Goal: Task Accomplishment & Management: Use online tool/utility

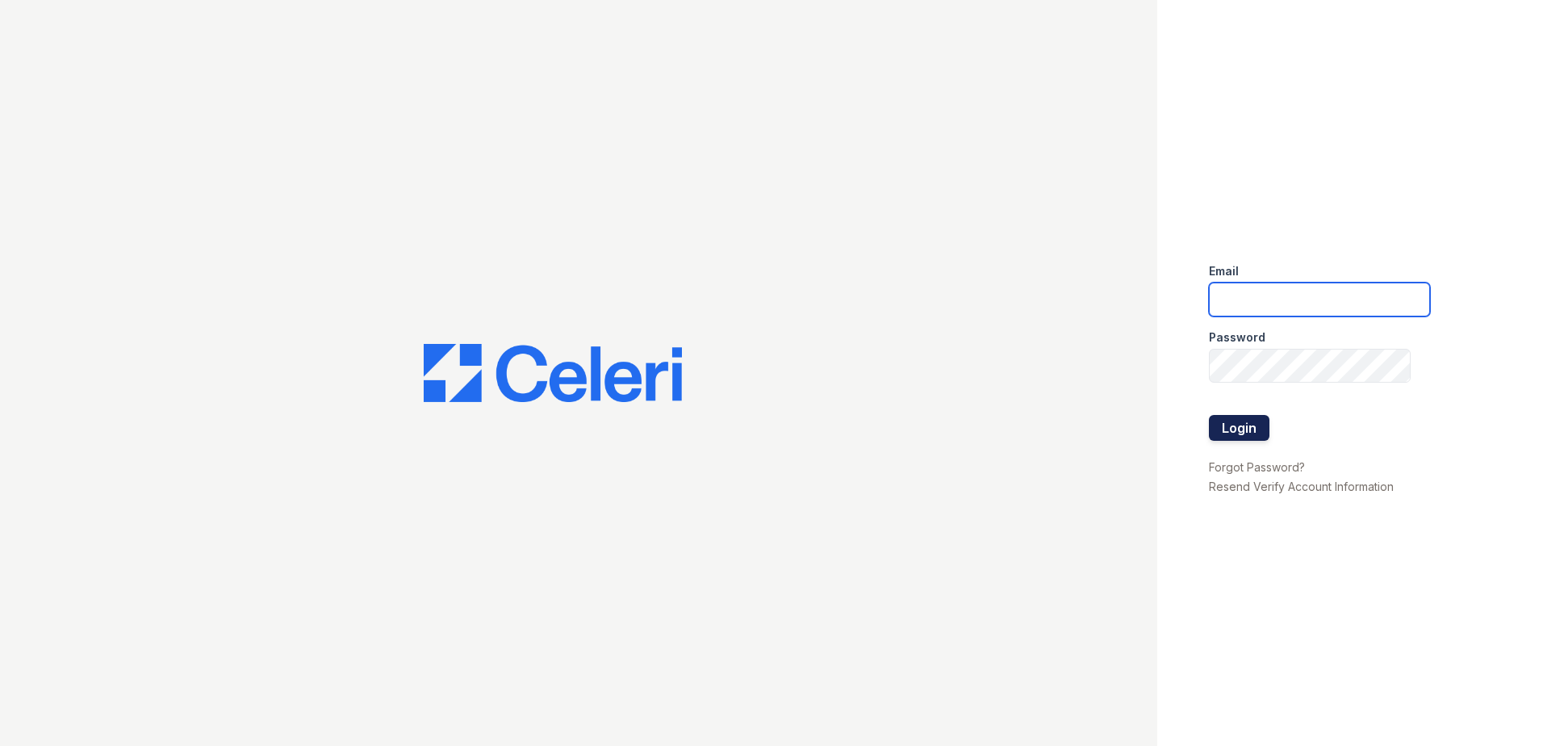
type input "RCaruth@trinity-pm.com"
click at [1243, 426] on button "Login" at bounding box center [1239, 428] width 61 height 26
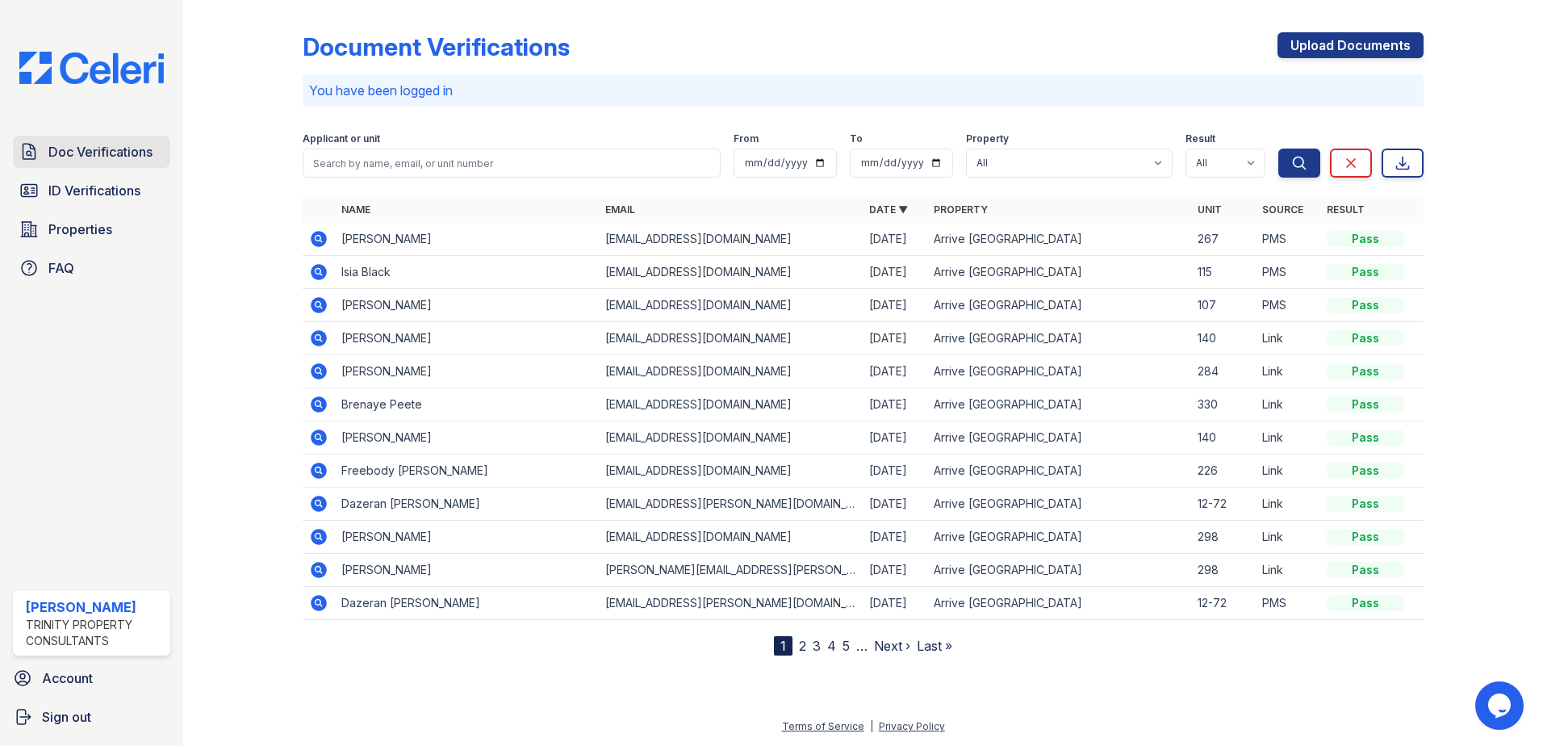
click at [94, 161] on span "Doc Verifications" at bounding box center [100, 151] width 104 height 19
